Goal: Task Accomplishment & Management: Manage account settings

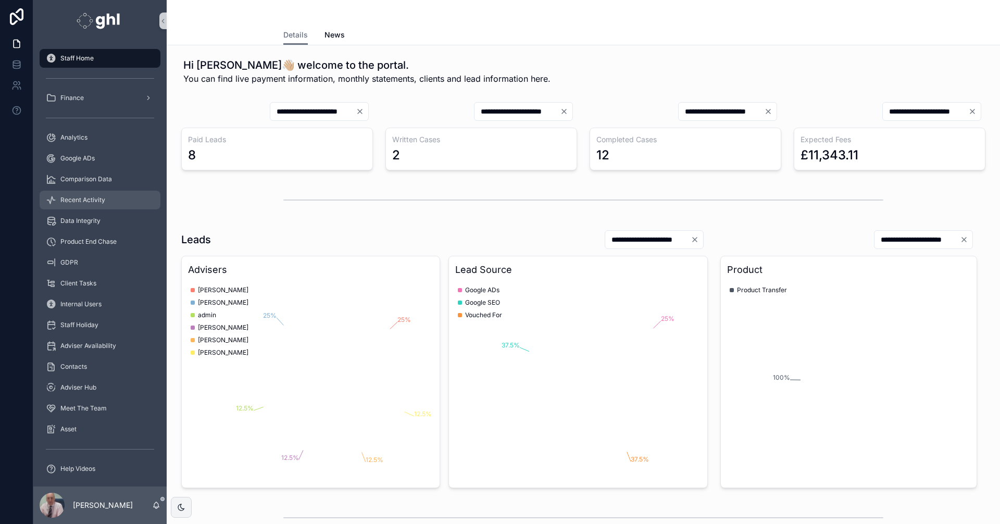
click at [88, 196] on span "Recent Activity" at bounding box center [82, 200] width 45 height 8
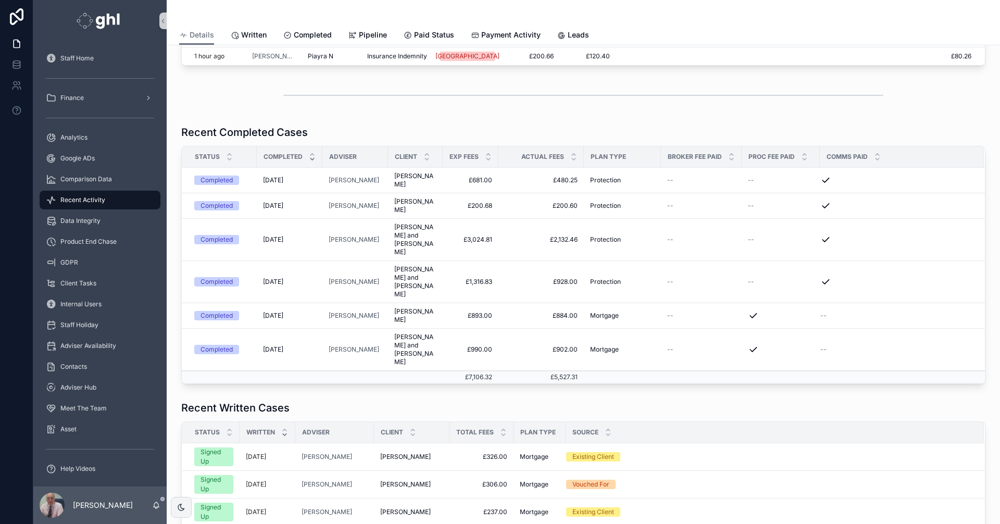
scroll to position [74, 0]
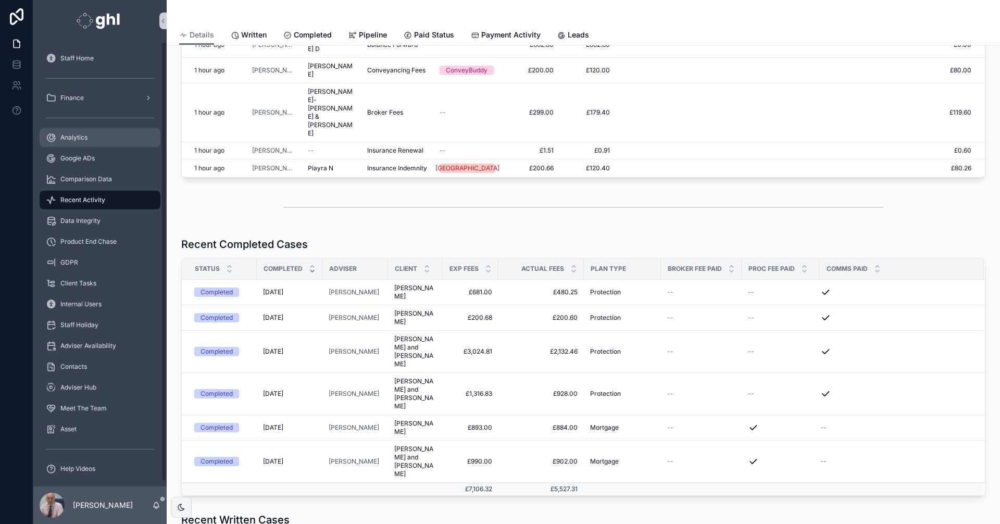
drag, startPoint x: 78, startPoint y: 134, endPoint x: 90, endPoint y: 134, distance: 12.5
click at [78, 134] on span "Analytics" at bounding box center [73, 137] width 27 height 8
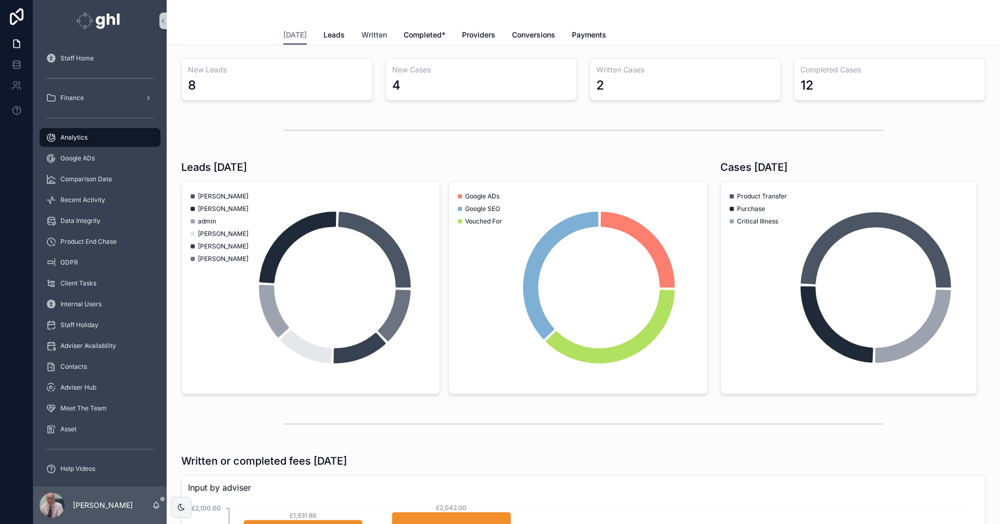
click at [371, 33] on span "Written" at bounding box center [374, 35] width 26 height 10
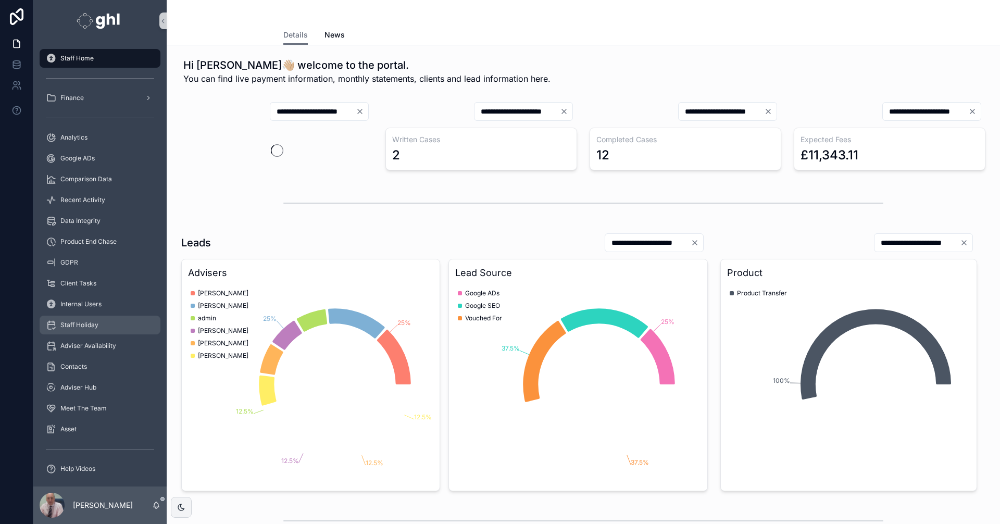
click at [83, 323] on span "Staff Holiday" at bounding box center [79, 325] width 38 height 8
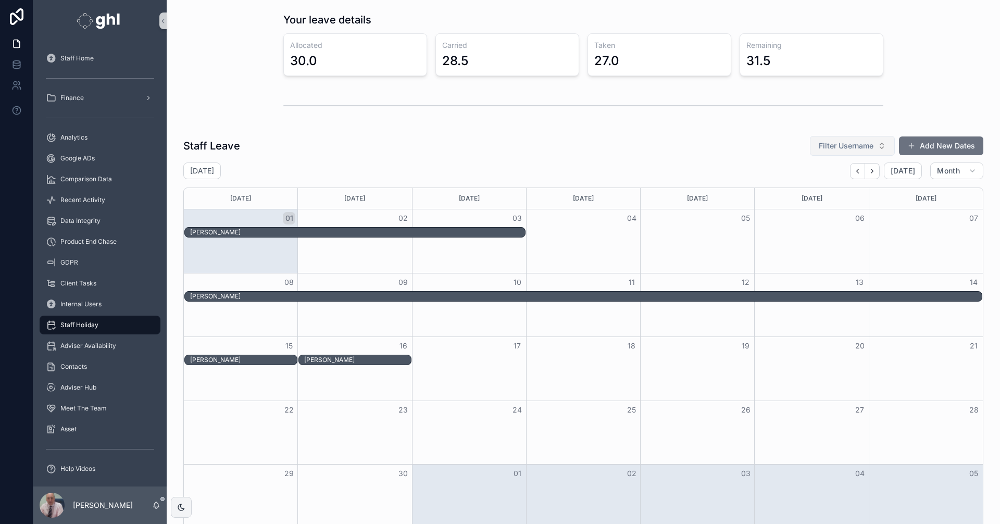
click at [877, 146] on button "Filter Username" at bounding box center [852, 146] width 85 height 20
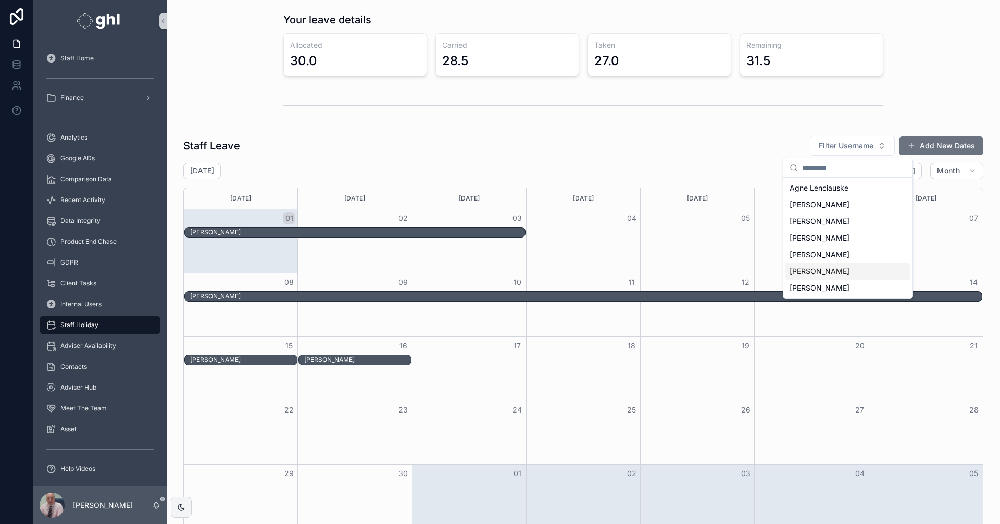
click at [832, 271] on div "[PERSON_NAME]" at bounding box center [847, 271] width 125 height 17
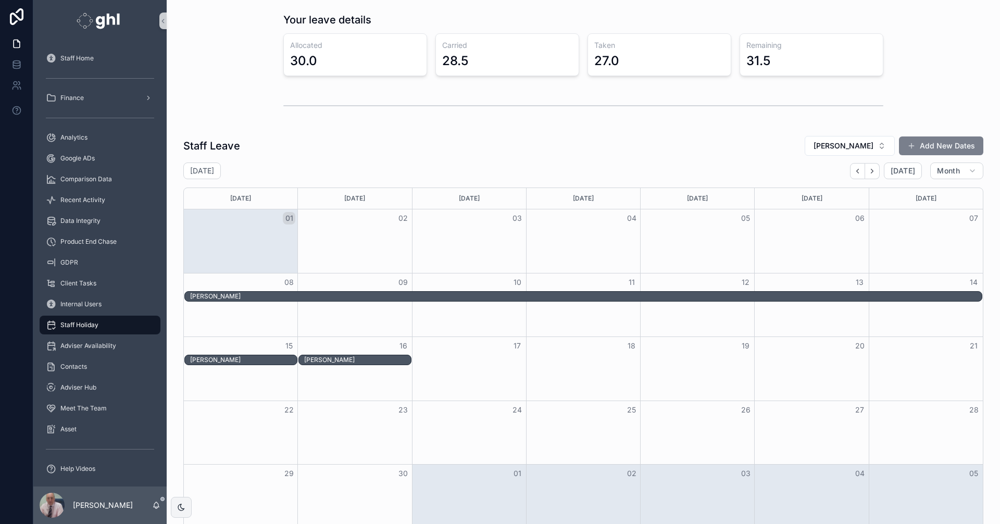
click at [930, 142] on button "Add New Dates" at bounding box center [941, 145] width 84 height 19
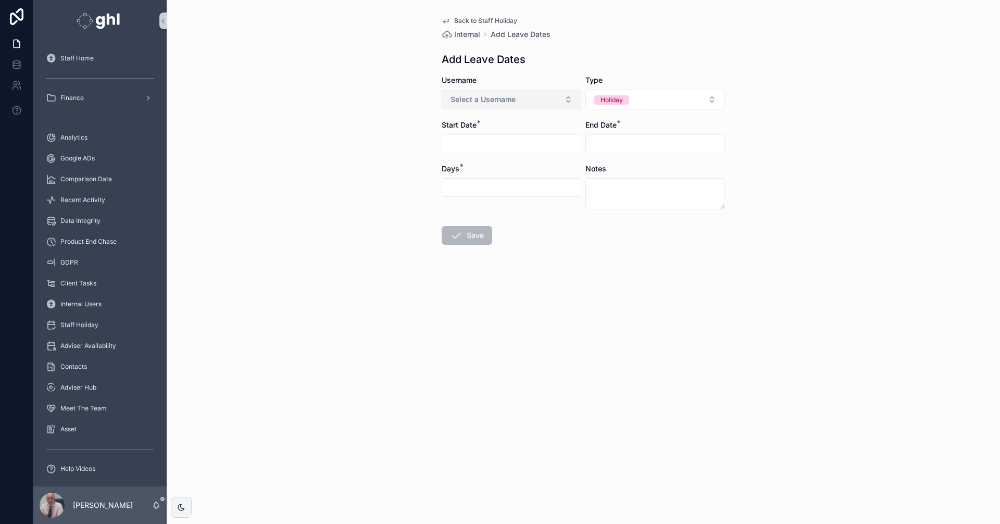
click at [568, 96] on button "Select a Username" at bounding box center [512, 100] width 140 height 20
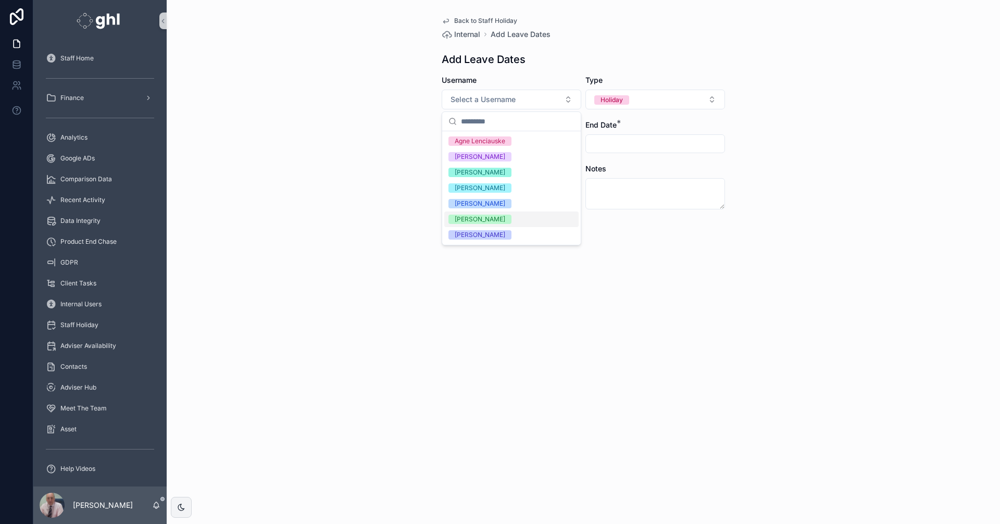
click at [493, 223] on div "[PERSON_NAME]" at bounding box center [480, 219] width 51 height 9
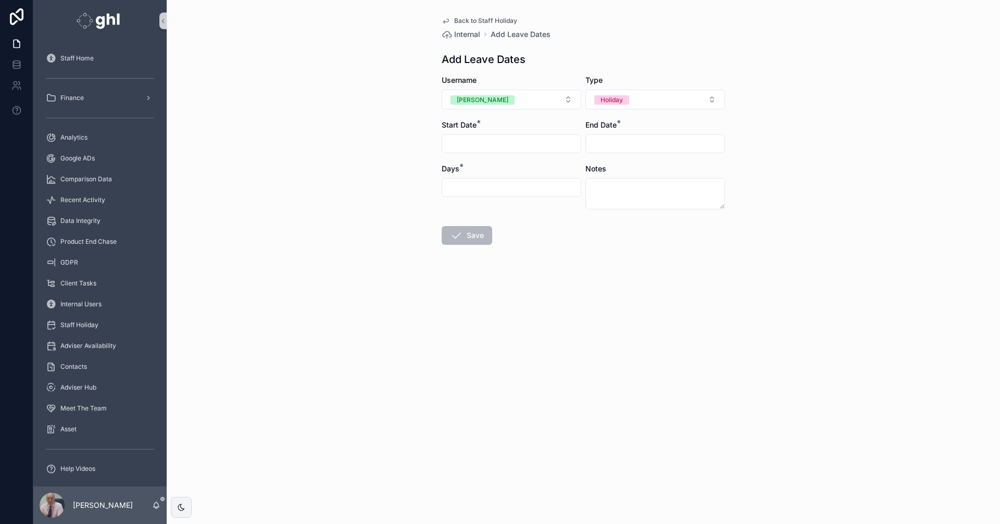
click at [492, 143] on input "scrollable content" at bounding box center [511, 143] width 139 height 15
click at [472, 299] on button "23" at bounding box center [474, 299] width 19 height 19
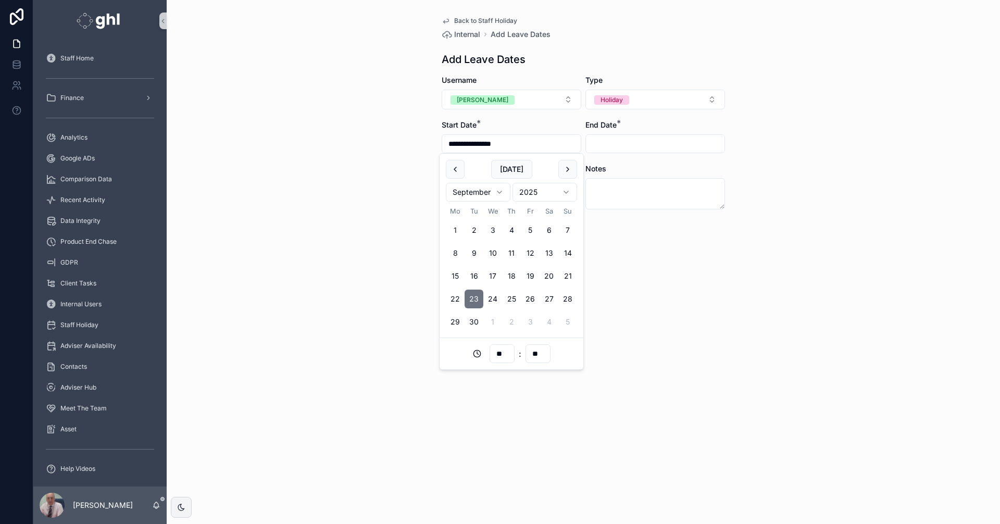
type input "**********"
click at [620, 141] on input "scrollable content" at bounding box center [655, 143] width 139 height 15
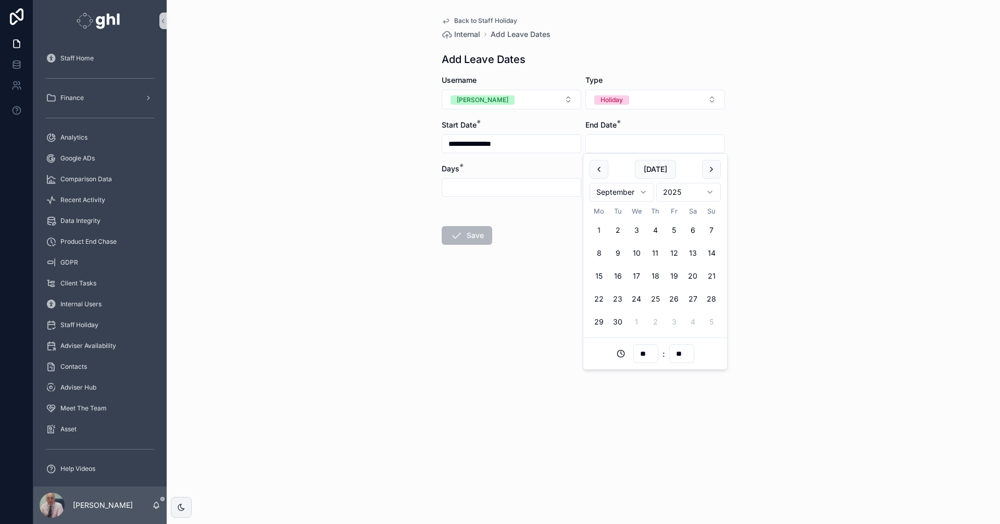
click at [655, 298] on button "25" at bounding box center [655, 299] width 19 height 19
type input "**********"
click at [469, 183] on input "scrollable content" at bounding box center [511, 187] width 139 height 15
type input "***"
click at [471, 231] on button "Save" at bounding box center [467, 235] width 51 height 19
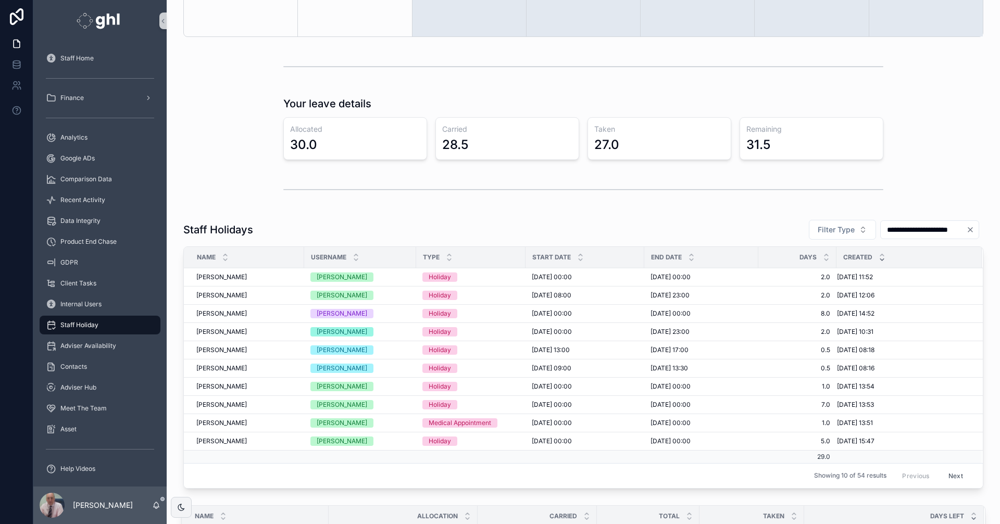
scroll to position [493, 0]
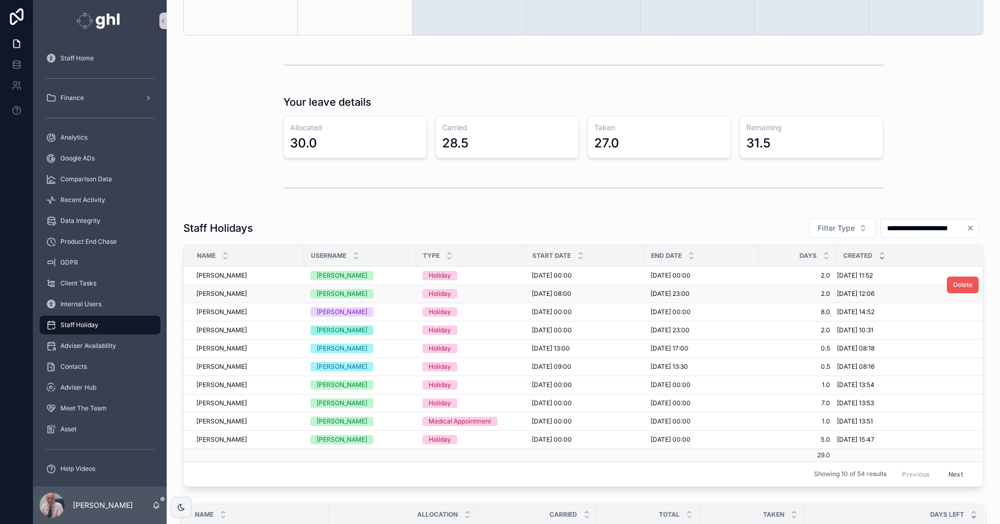
click at [953, 285] on span "Delete" at bounding box center [962, 285] width 19 height 8
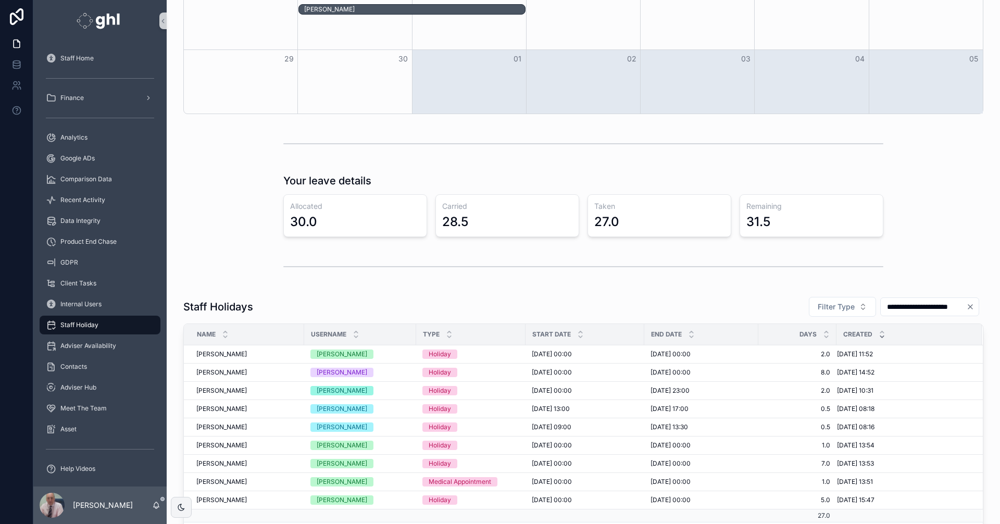
scroll to position [0, 0]
